Goal: Task Accomplishment & Management: Manage account settings

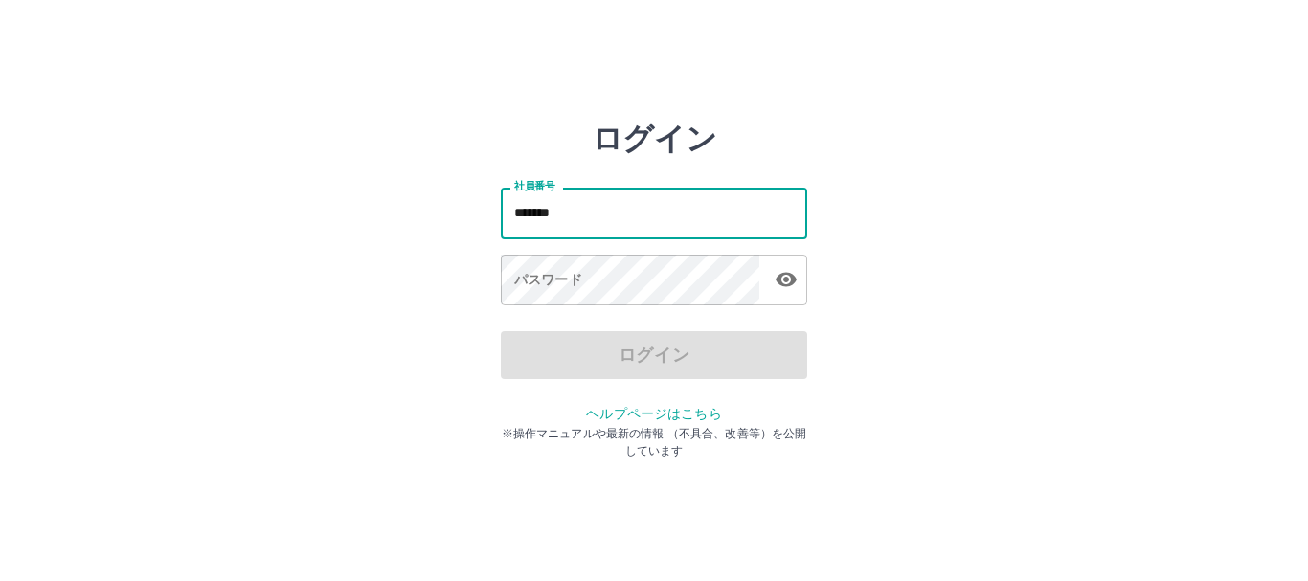
type input "*******"
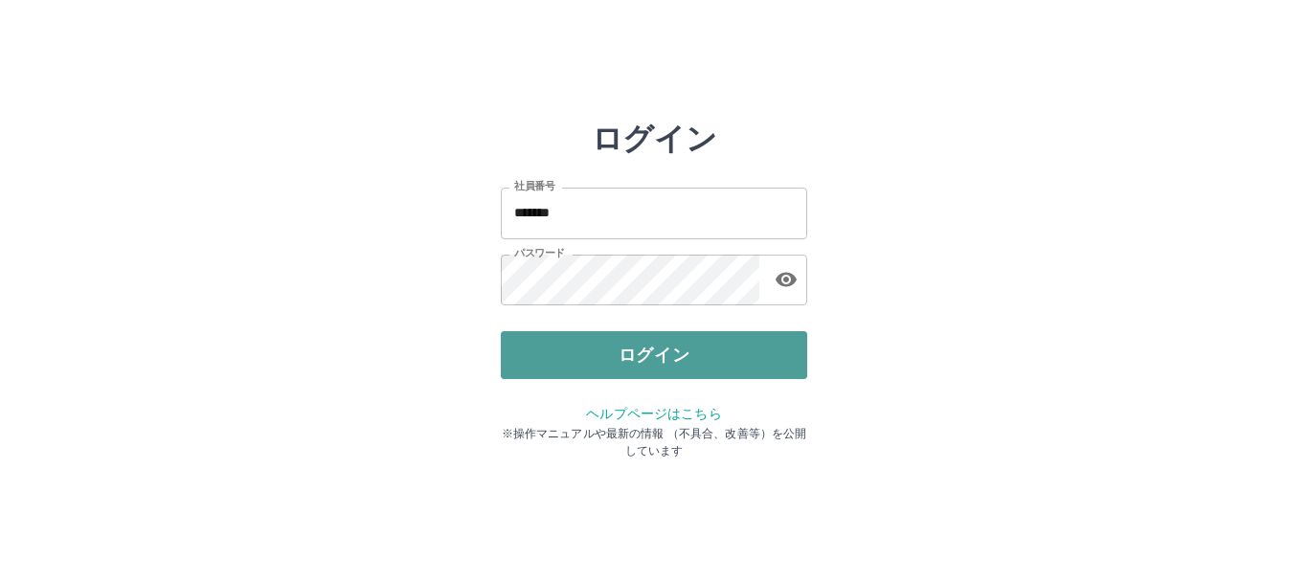
click at [593, 355] on button "ログイン" at bounding box center [654, 355] width 306 height 48
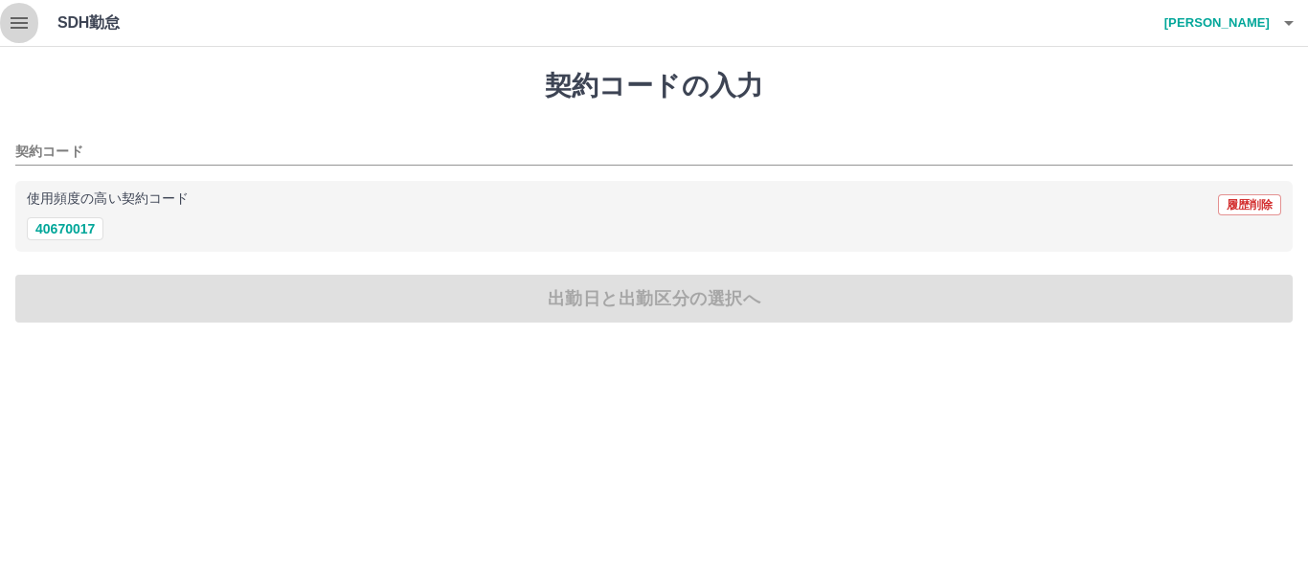
click at [9, 28] on icon "button" at bounding box center [19, 22] width 23 height 23
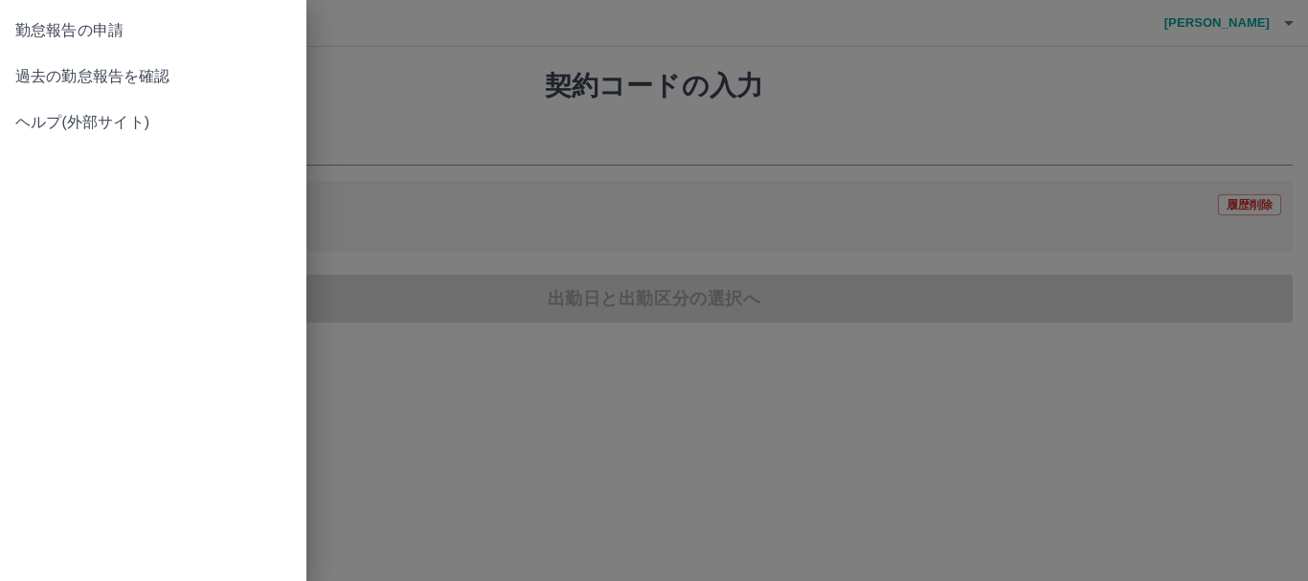
click at [424, 84] on div at bounding box center [654, 290] width 1308 height 581
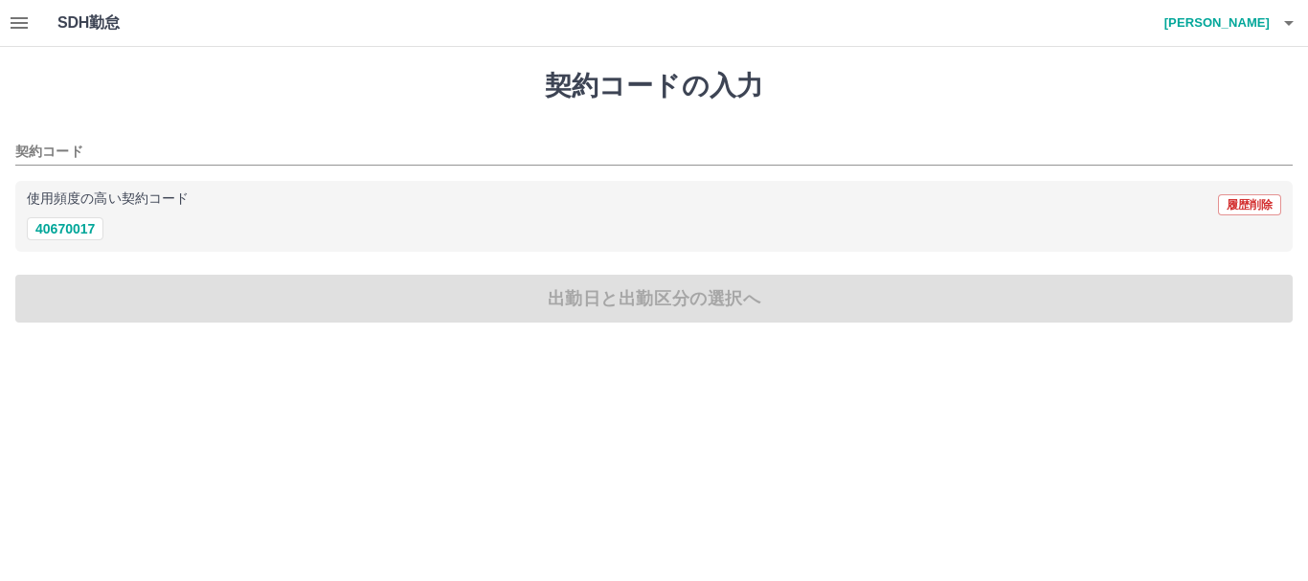
click at [7, 26] on button "button" at bounding box center [19, 23] width 38 height 46
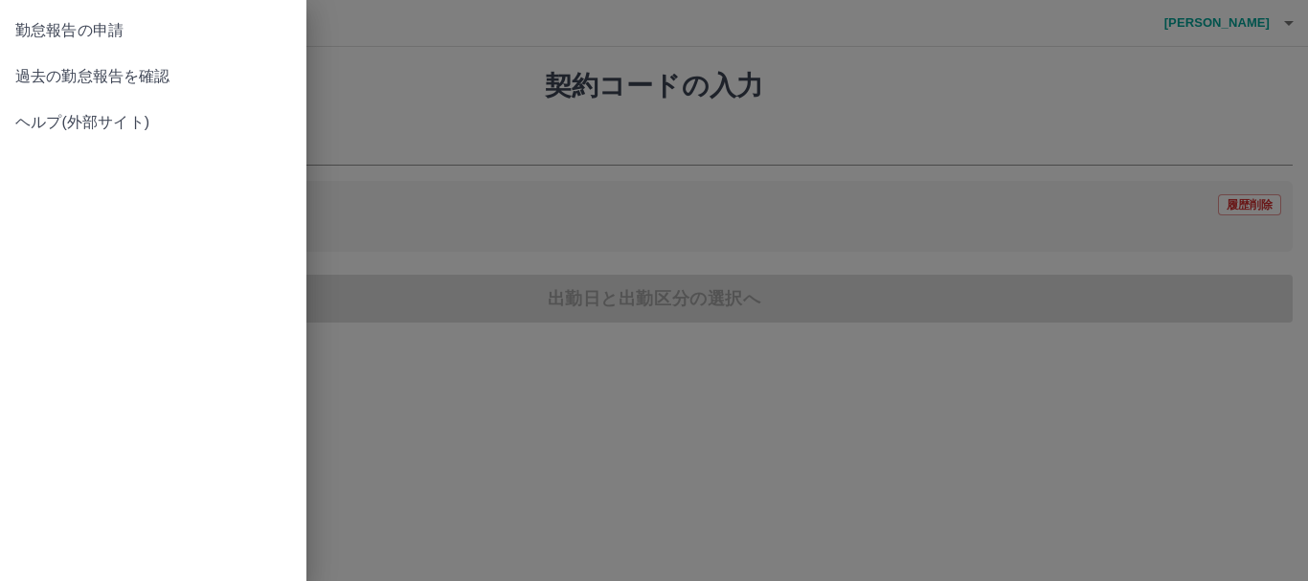
click at [114, 82] on span "過去の勤怠報告を確認" at bounding box center [153, 76] width 276 height 23
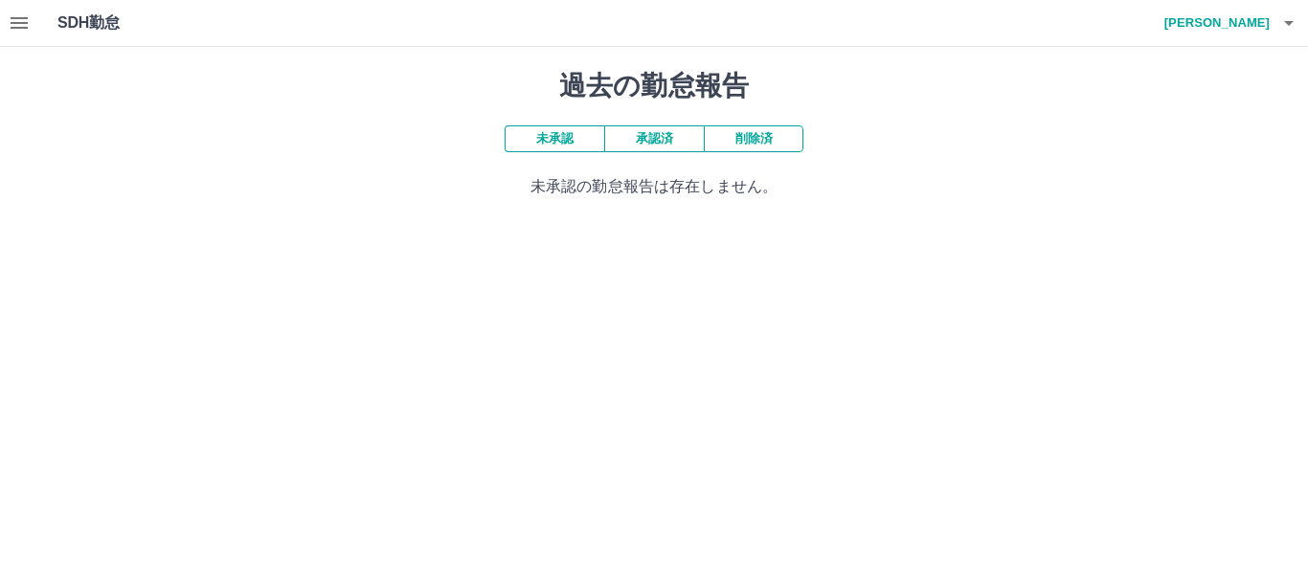
click at [578, 149] on button "未承認" at bounding box center [554, 138] width 100 height 27
click at [593, 123] on div "過去の勤怠報告 未承認 承認済 削除済 未承認の勤怠報告は存在しません。" at bounding box center [654, 134] width 1308 height 174
click at [685, 129] on button "承認済" at bounding box center [654, 138] width 100 height 27
click at [746, 138] on button "削除済" at bounding box center [754, 138] width 100 height 27
click at [1276, 19] on button "button" at bounding box center [1288, 23] width 38 height 46
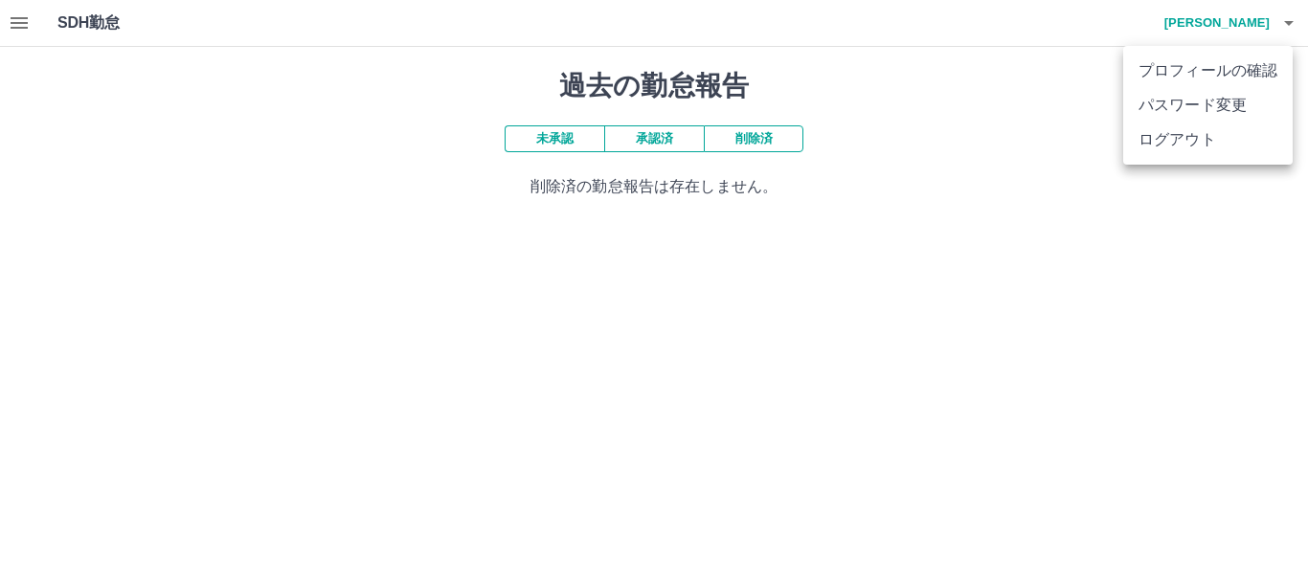
click at [1214, 144] on li "ログアウト" at bounding box center [1207, 140] width 169 height 34
